Goal: Complete application form

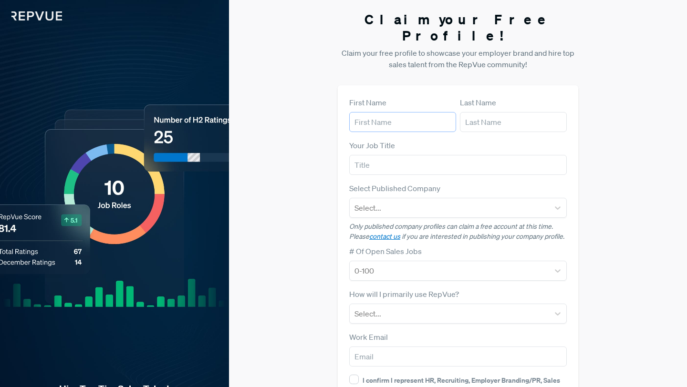
click at [411, 112] on input "text" at bounding box center [402, 122] width 107 height 20
type input "[PERSON_NAME]"
type input "green"
type input "[EMAIL_ADDRESS][DOMAIN_NAME]"
click at [395, 200] on div "Select..." at bounding box center [458, 208] width 218 height 20
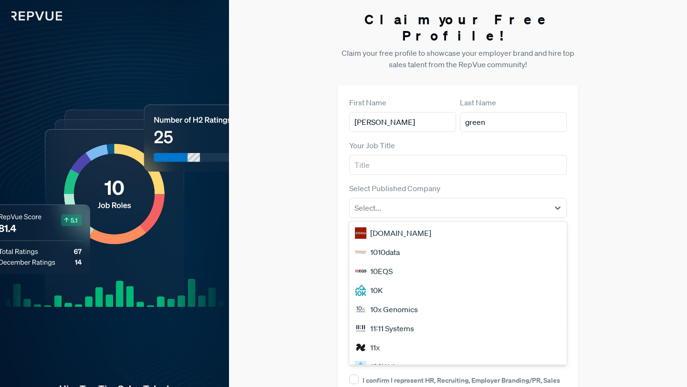
click at [320, 228] on div "Claim your Free Profile! Claim your free profile to showcase your employer bran…" at bounding box center [458, 240] width 458 height 480
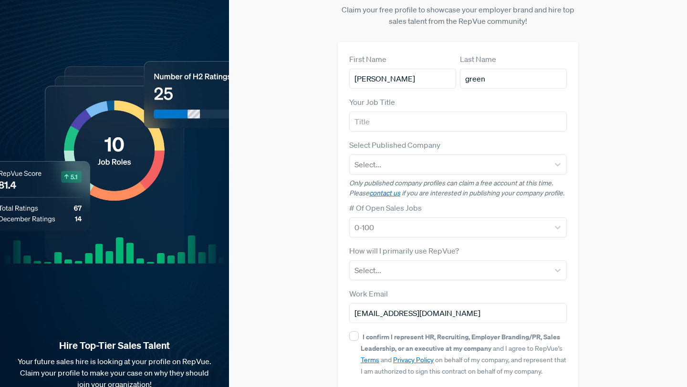
scroll to position [76, 0]
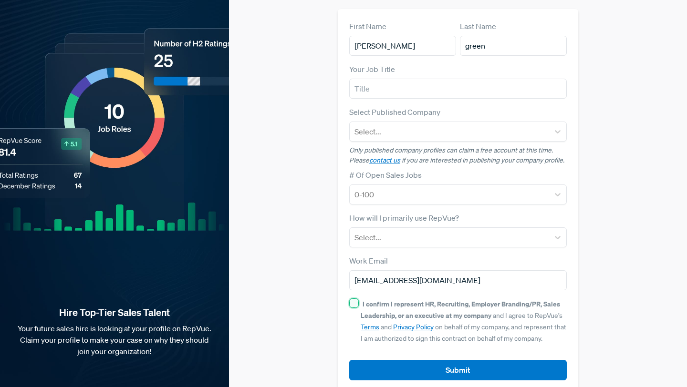
click at [356, 299] on input "I confirm I represent HR, Recruiting, Employer Branding/PR, Sales Leadership, o…" at bounding box center [354, 304] width 10 height 10
click at [355, 299] on input "I confirm I represent HR, Recruiting, Employer Branding/PR, Sales Leadership, o…" at bounding box center [354, 304] width 10 height 10
checkbox input "false"
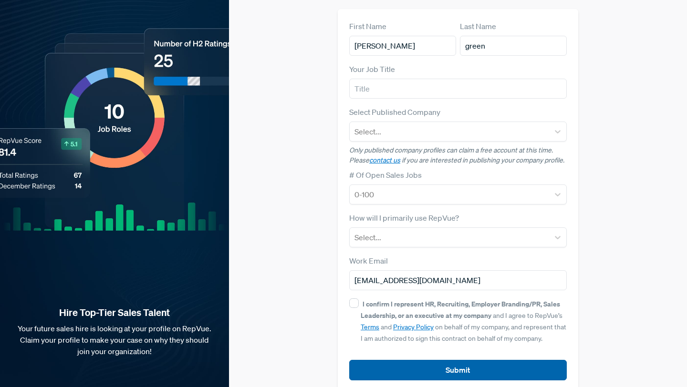
click at [372, 360] on button "Submit" at bounding box center [458, 370] width 218 height 21
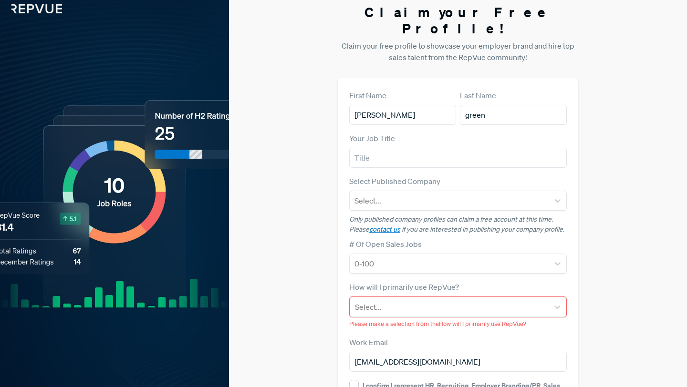
scroll to position [0, 0]
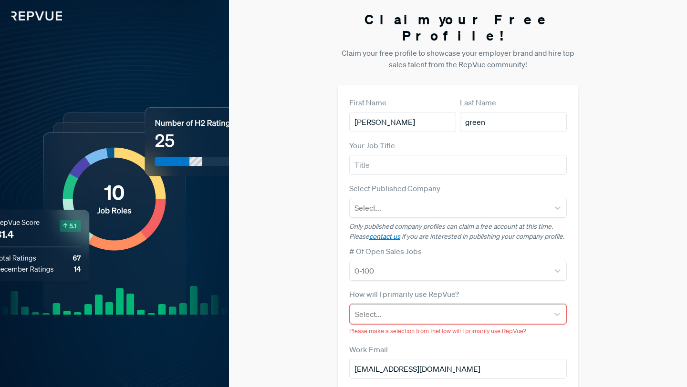
click at [361, 308] on div at bounding box center [449, 314] width 189 height 13
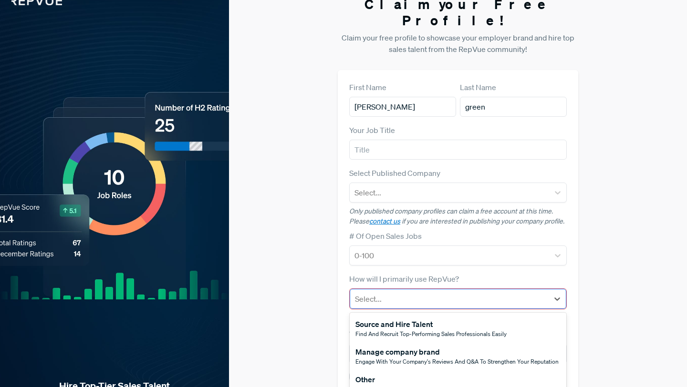
scroll to position [50, 0]
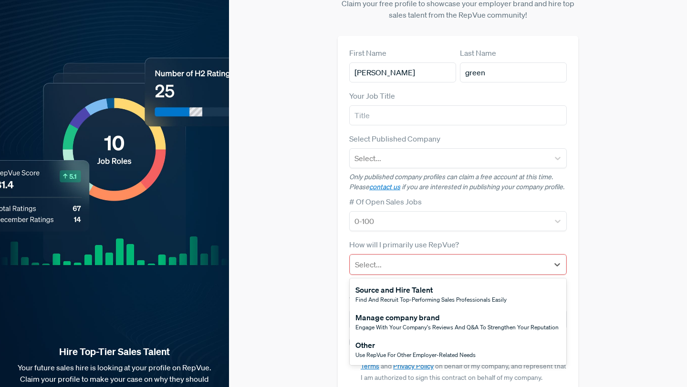
click at [376, 340] on div "Other" at bounding box center [416, 345] width 120 height 11
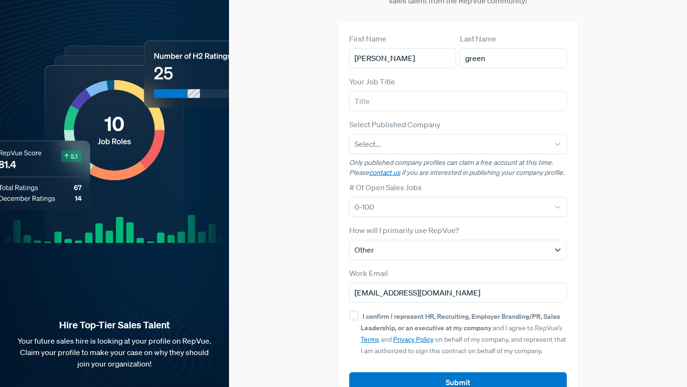
scroll to position [76, 0]
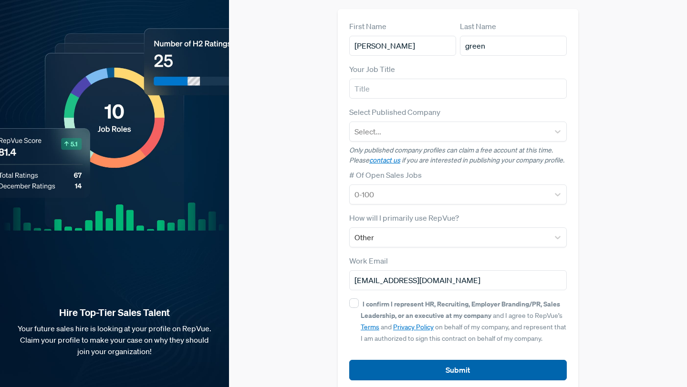
click at [381, 360] on button "Submit" at bounding box center [458, 370] width 218 height 21
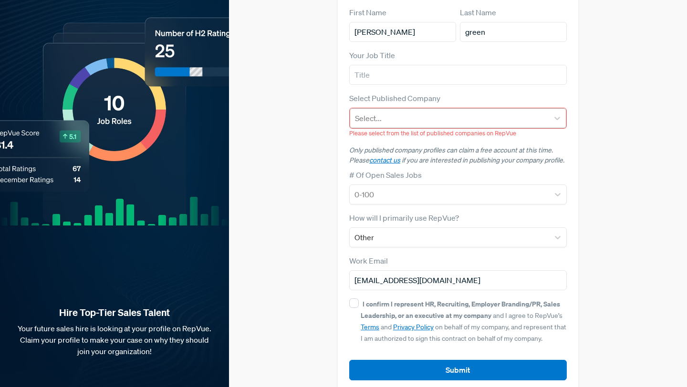
click at [369, 112] on div at bounding box center [449, 118] width 189 height 13
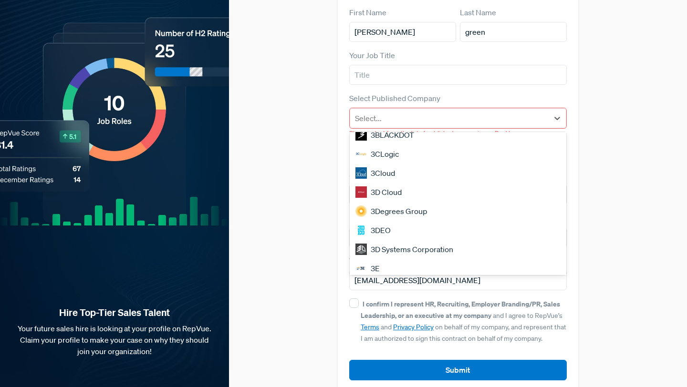
scroll to position [815, 0]
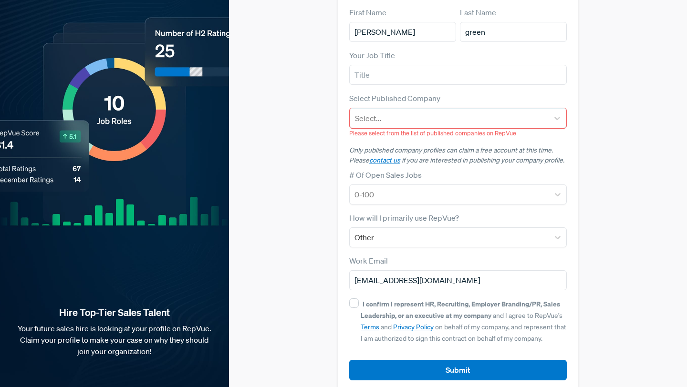
click at [311, 199] on div "Claim your Free Profile! Claim your free profile to showcase your employer bran…" at bounding box center [458, 157] width 458 height 494
